Goal: Task Accomplishment & Management: Manage account settings

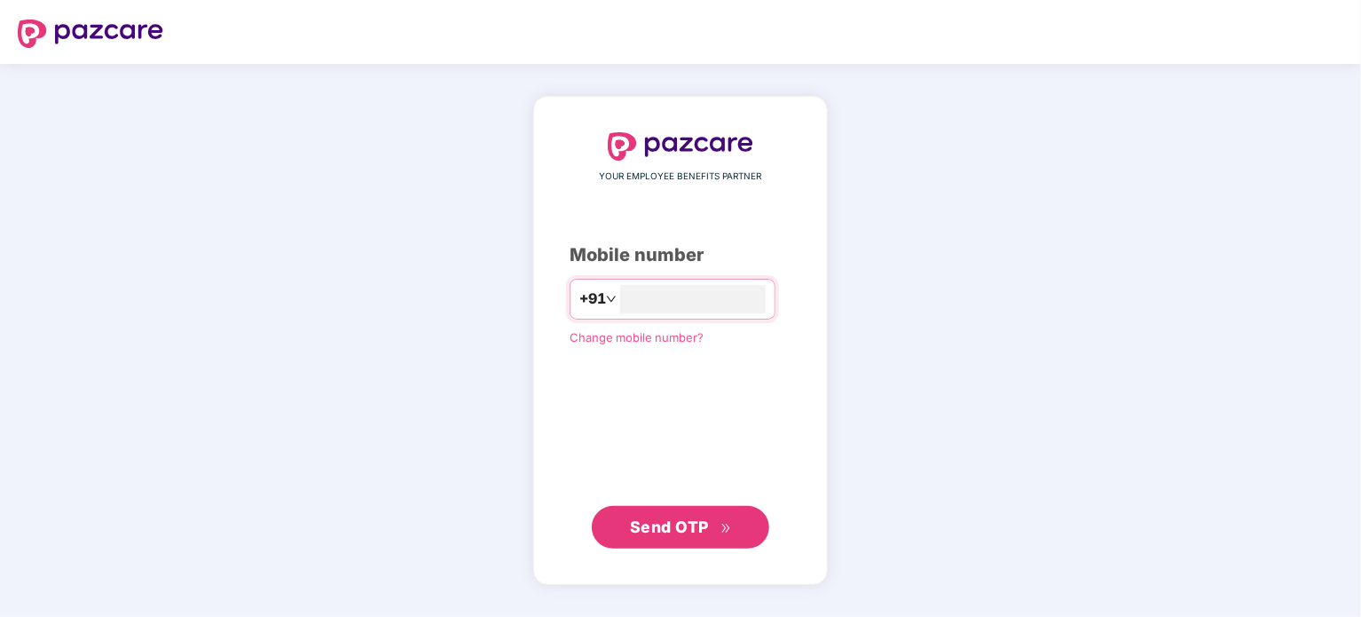
type input "**********"
click at [673, 530] on span "Send OTP" at bounding box center [669, 526] width 79 height 19
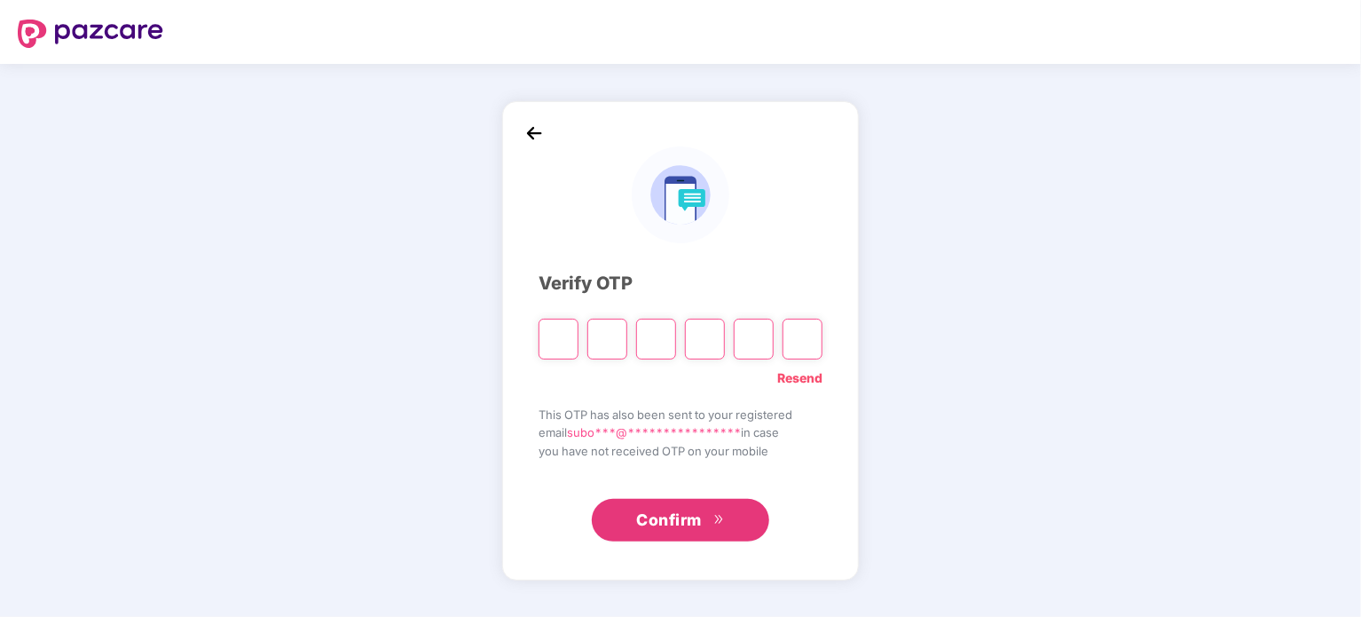
paste input "*"
type input "*"
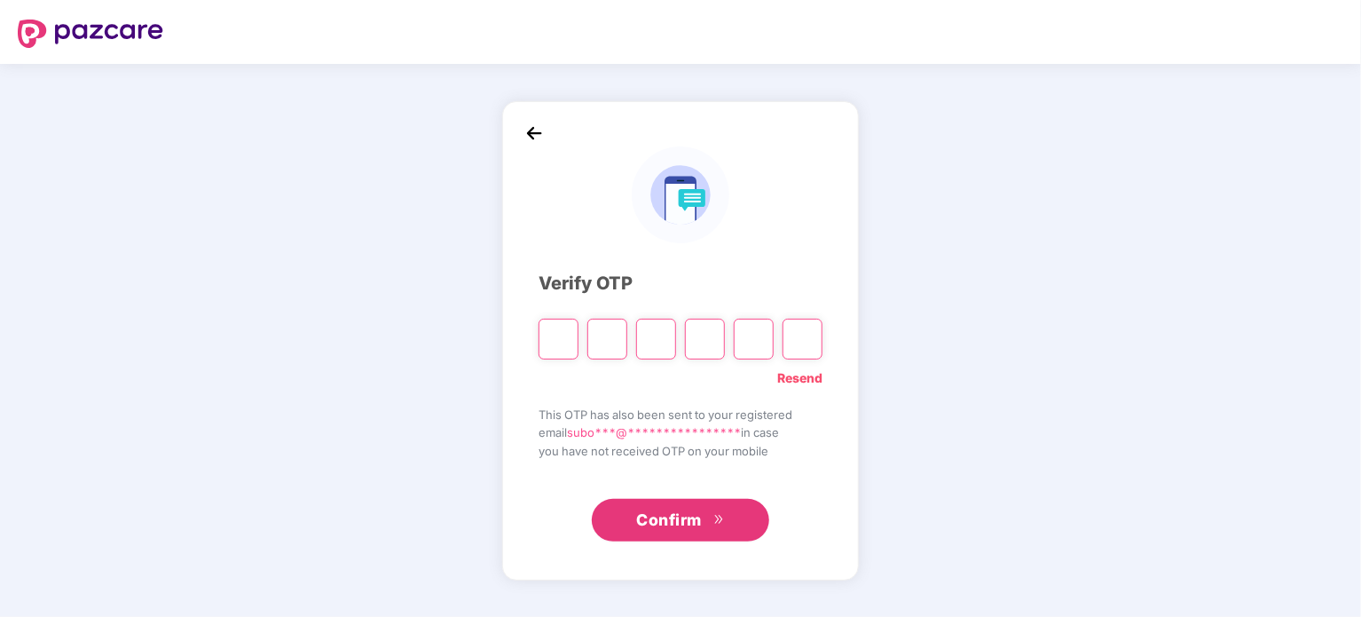
type input "*"
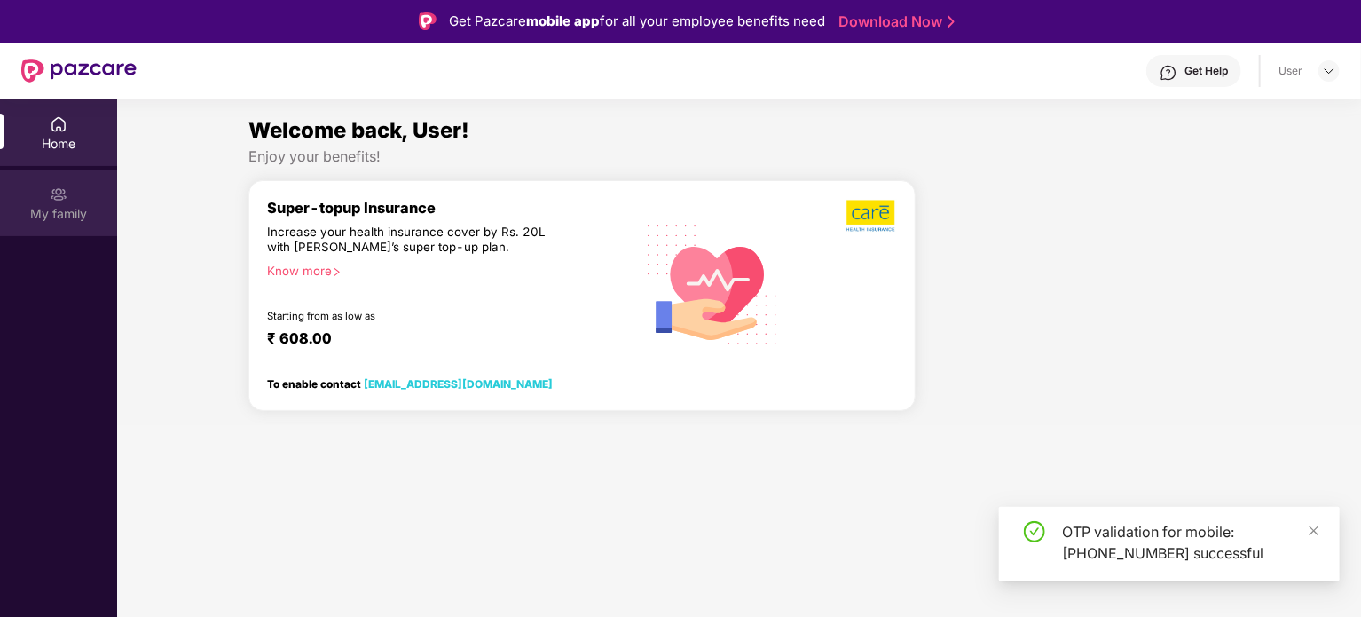
click at [328, 143] on div "Welcome back, User!" at bounding box center [739, 131] width 982 height 34
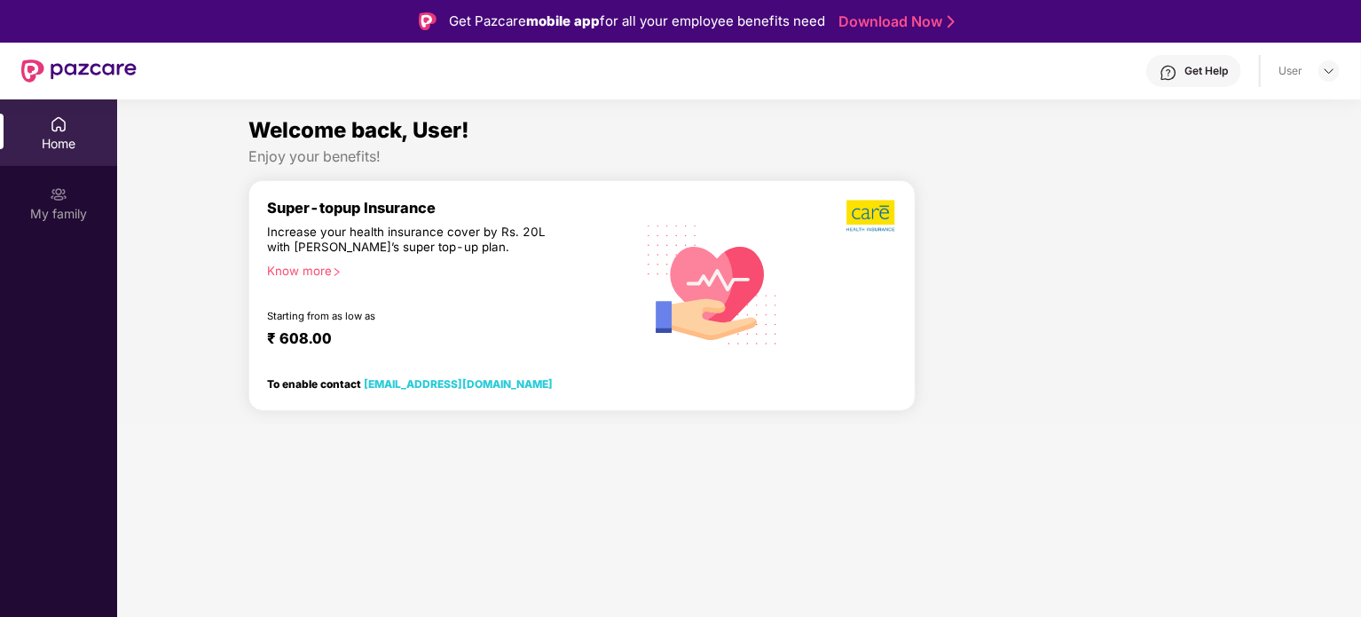
click at [75, 208] on div "My family" at bounding box center [58, 214] width 117 height 18
